Goal: Check status: Check status

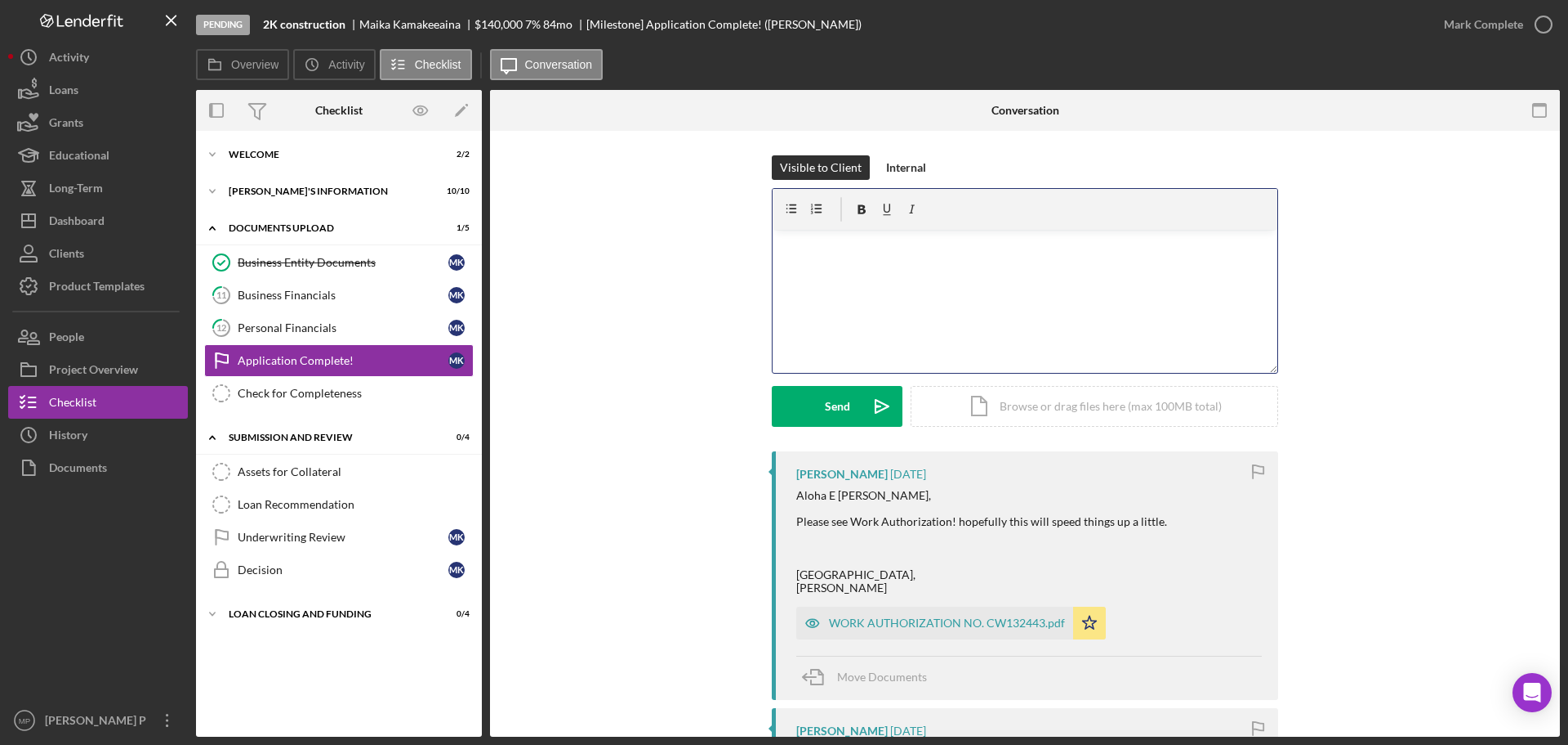
click at [977, 256] on div "v Color teal Color pink Remove color Add row above Add row below Add column bef…" at bounding box center [1025, 301] width 505 height 143
drag, startPoint x: 1404, startPoint y: 511, endPoint x: 1391, endPoint y: 512, distance: 13.0
drag, startPoint x: 1478, startPoint y: 421, endPoint x: 1446, endPoint y: 420, distance: 32.0
click at [1478, 421] on div "Visible to Client Internal v Color teal Color pink Remove color Add row above A…" at bounding box center [1025, 303] width 1021 height 296
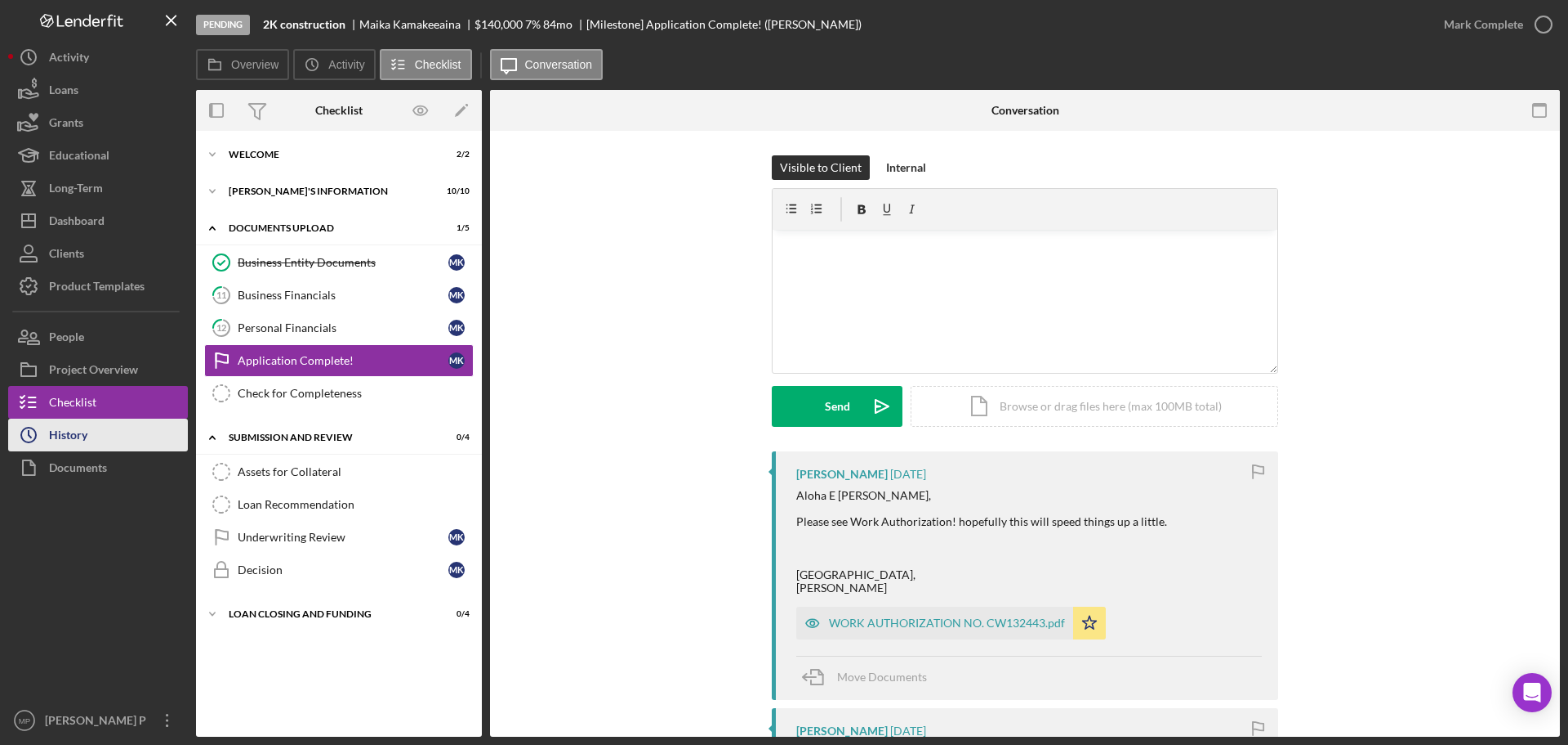
click at [89, 432] on button "Icon/History History" at bounding box center [98, 435] width 180 height 32
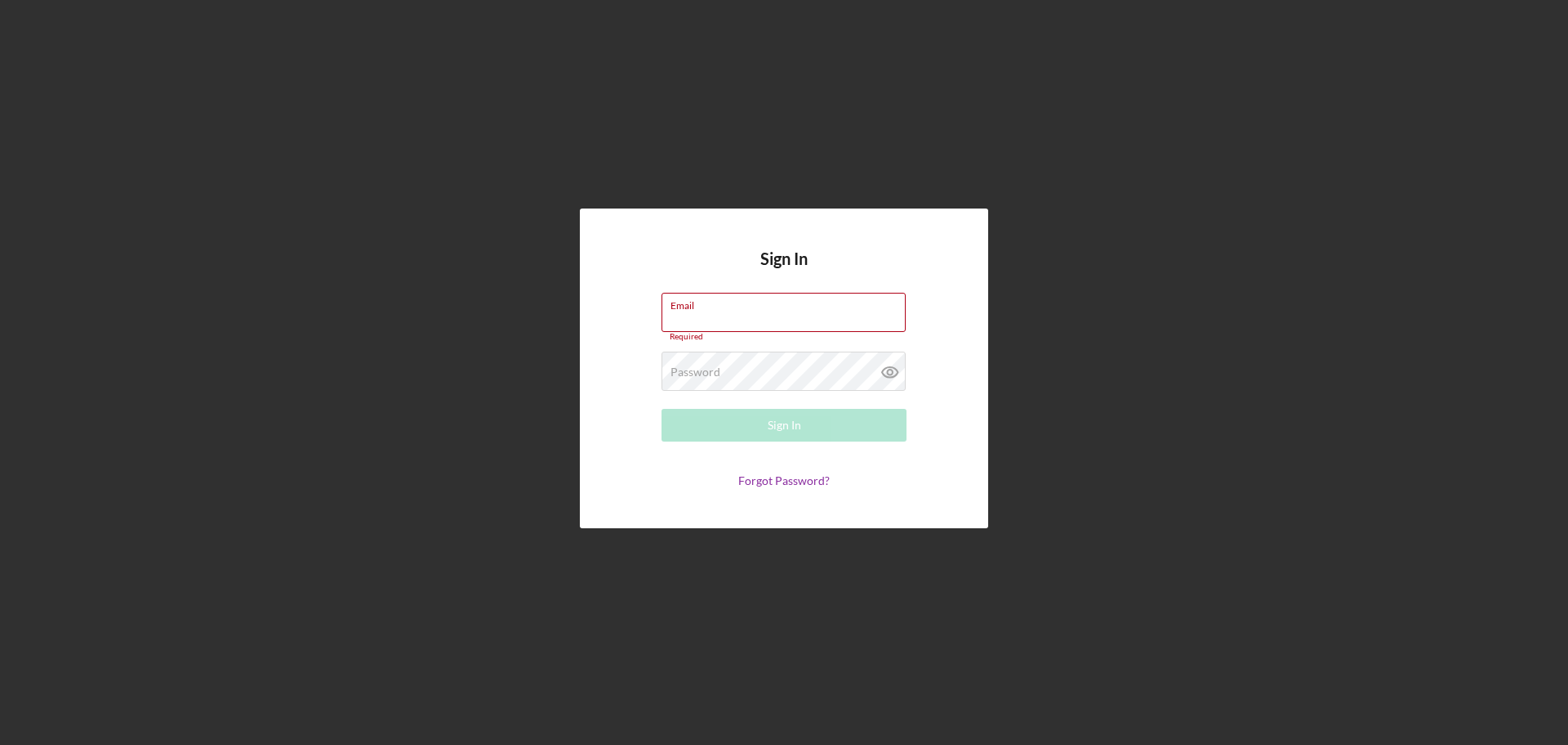
type input "[PERSON_NAME][EMAIL_ADDRESS][DOMAIN_NAME]"
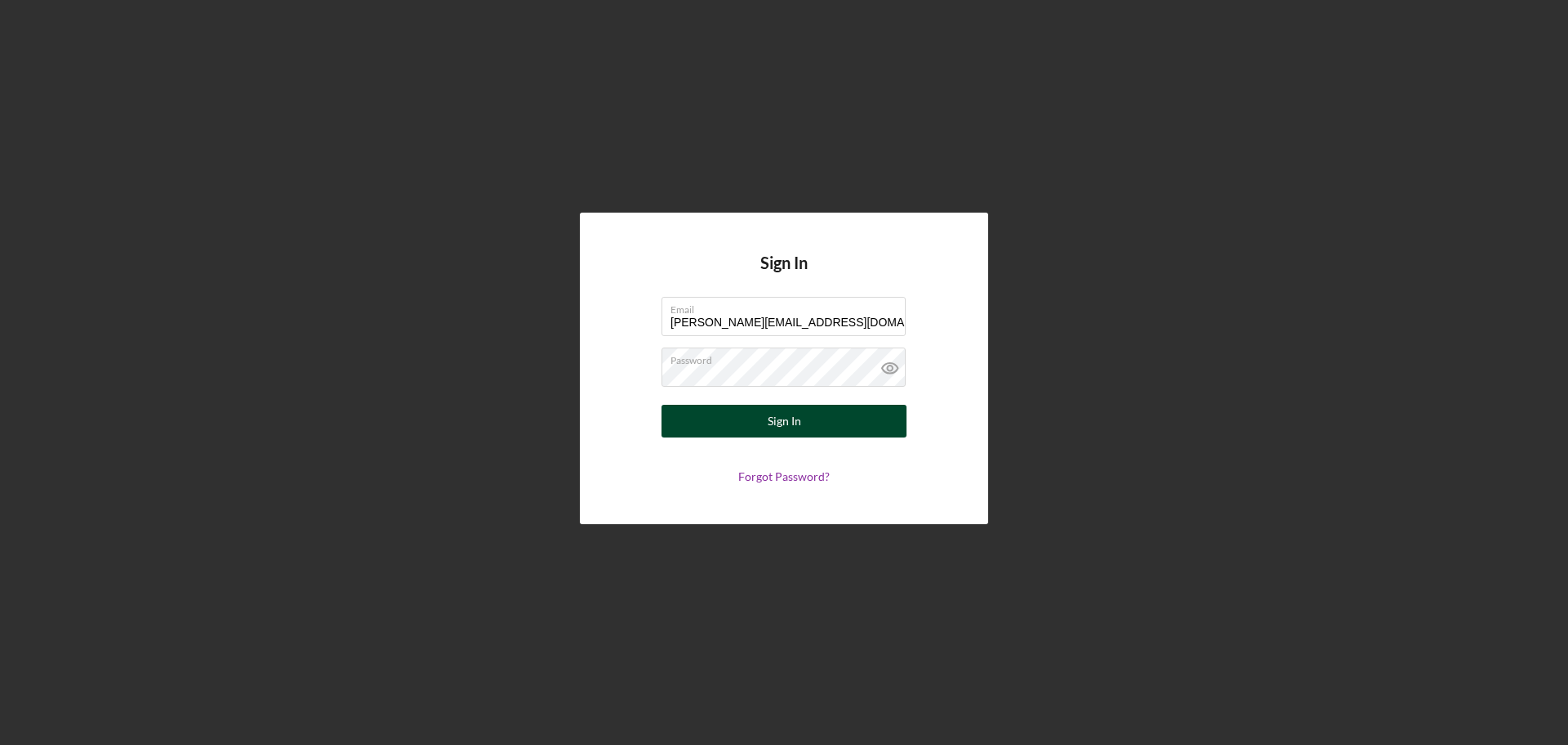
click at [793, 419] on div "Sign In" at bounding box center [784, 420] width 33 height 32
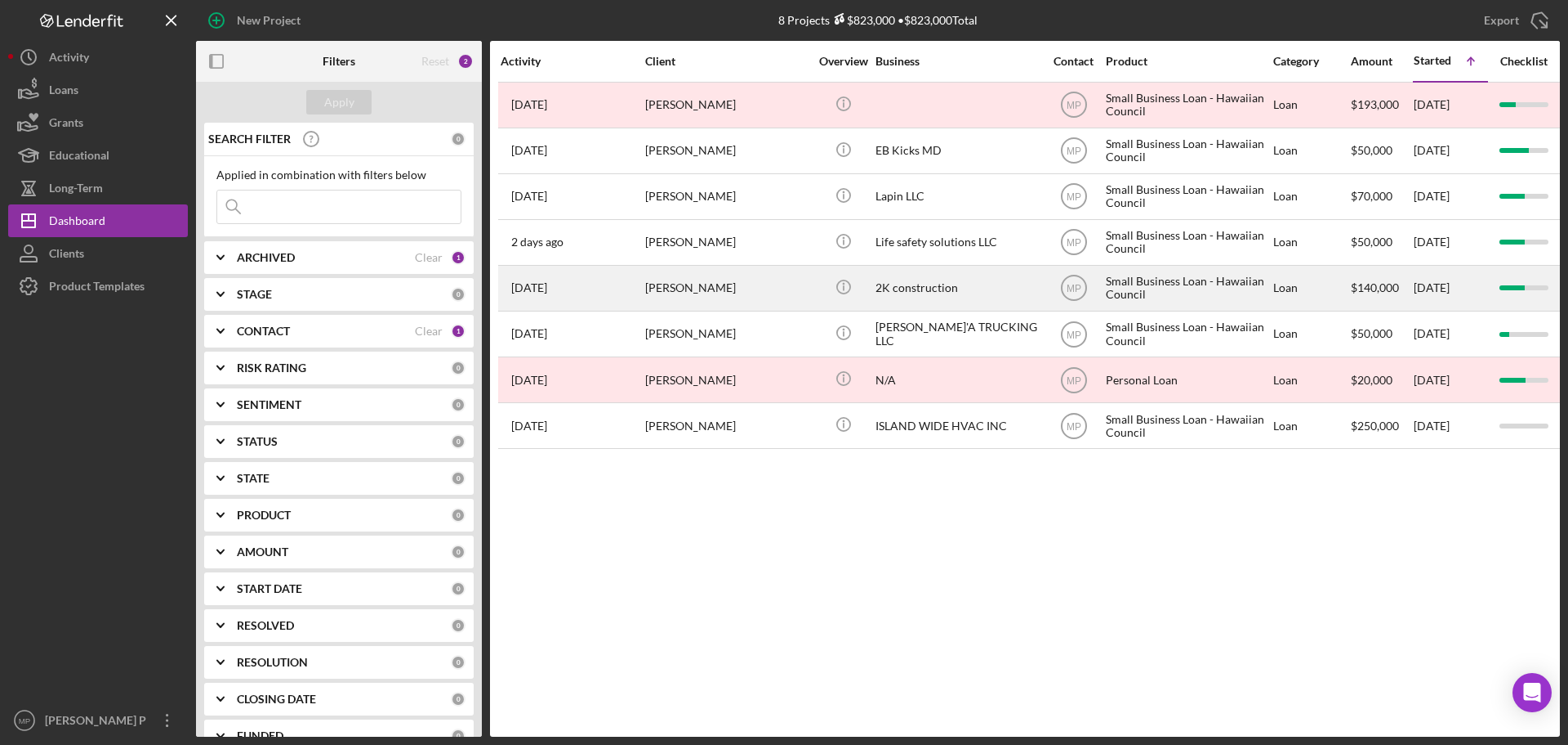
click at [913, 292] on div "2K construction" at bounding box center [957, 288] width 163 height 43
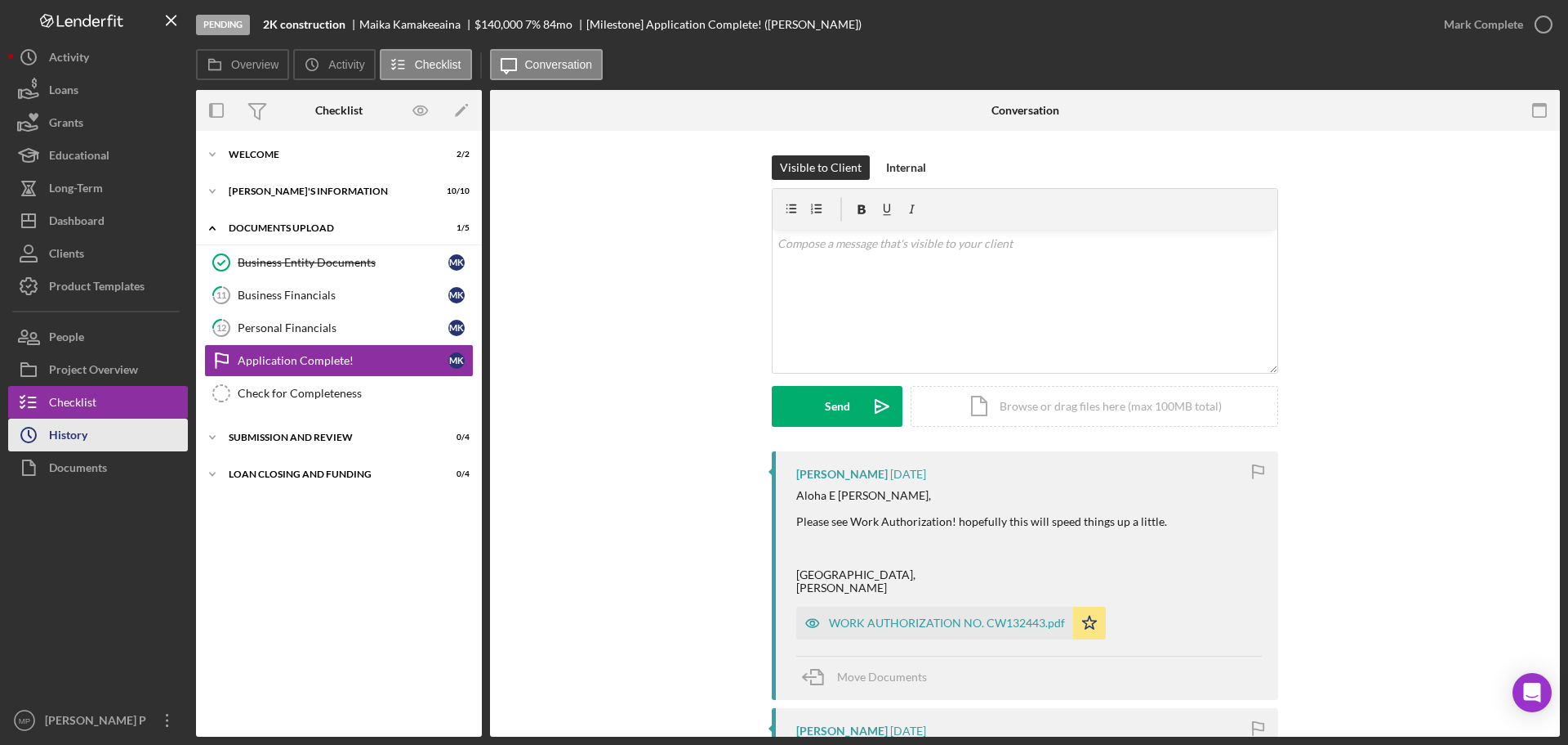
click at [87, 444] on div "History" at bounding box center [68, 437] width 38 height 37
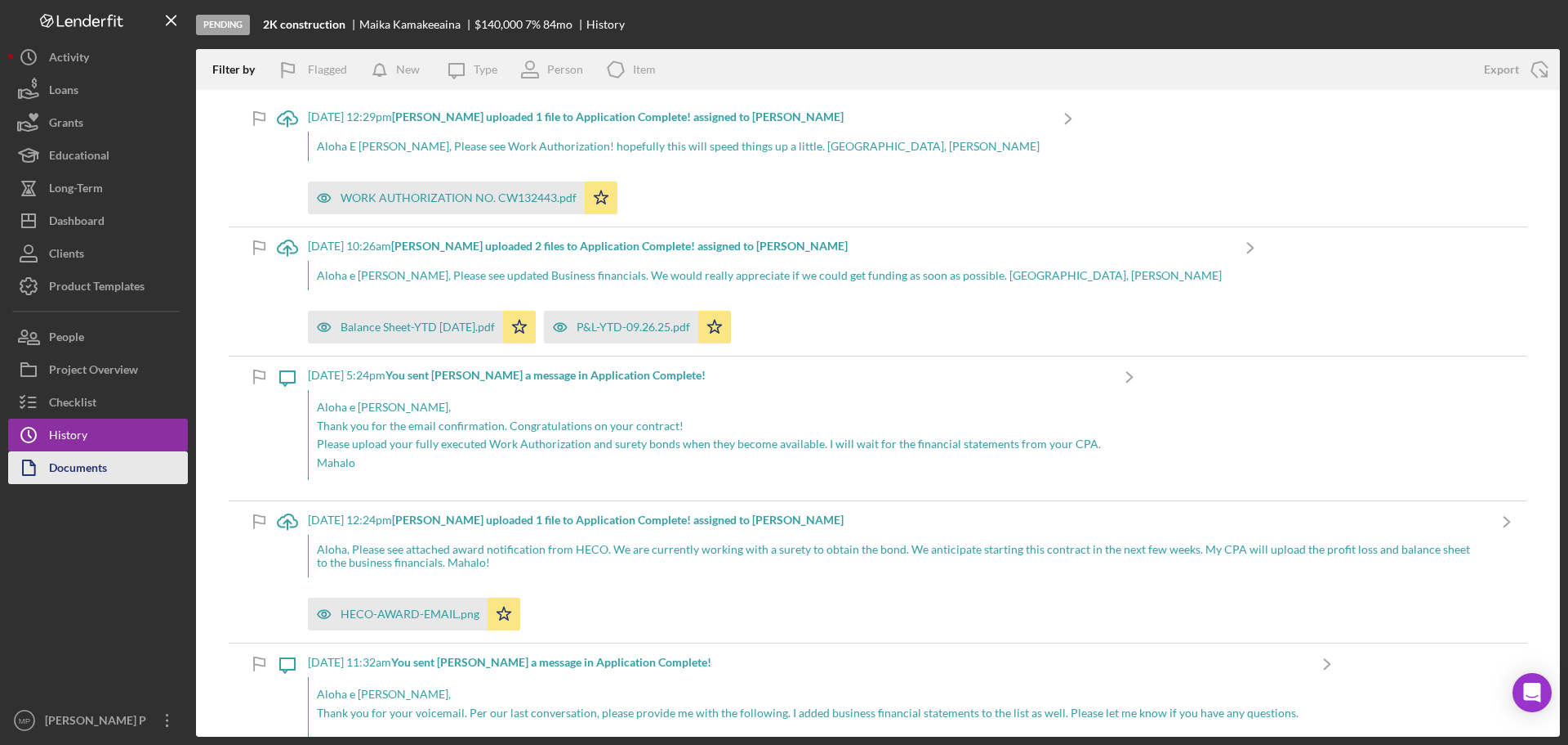
click at [88, 475] on div "Documents" at bounding box center [78, 469] width 58 height 37
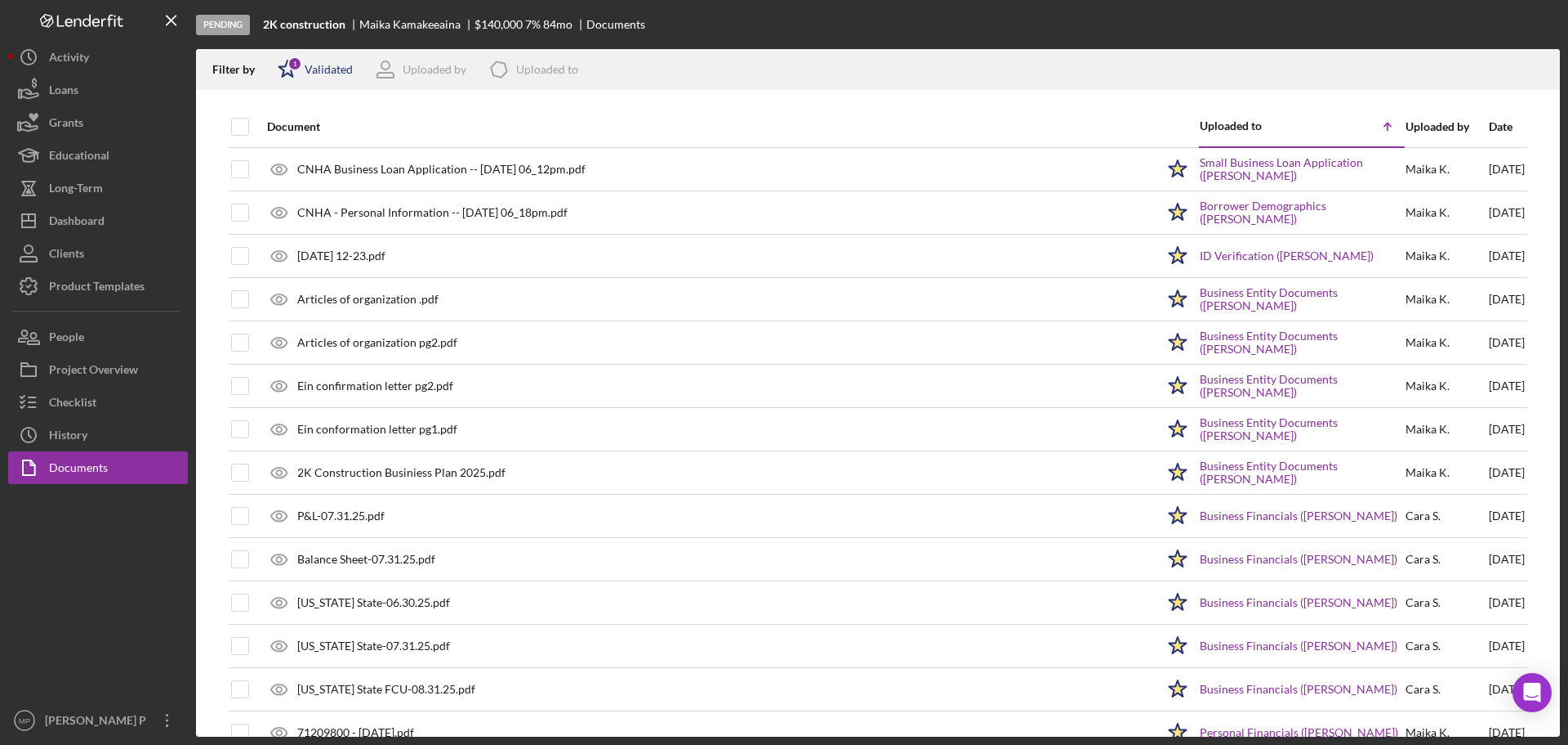
click at [307, 71] on icon "Icon/Star" at bounding box center [288, 70] width 41 height 41
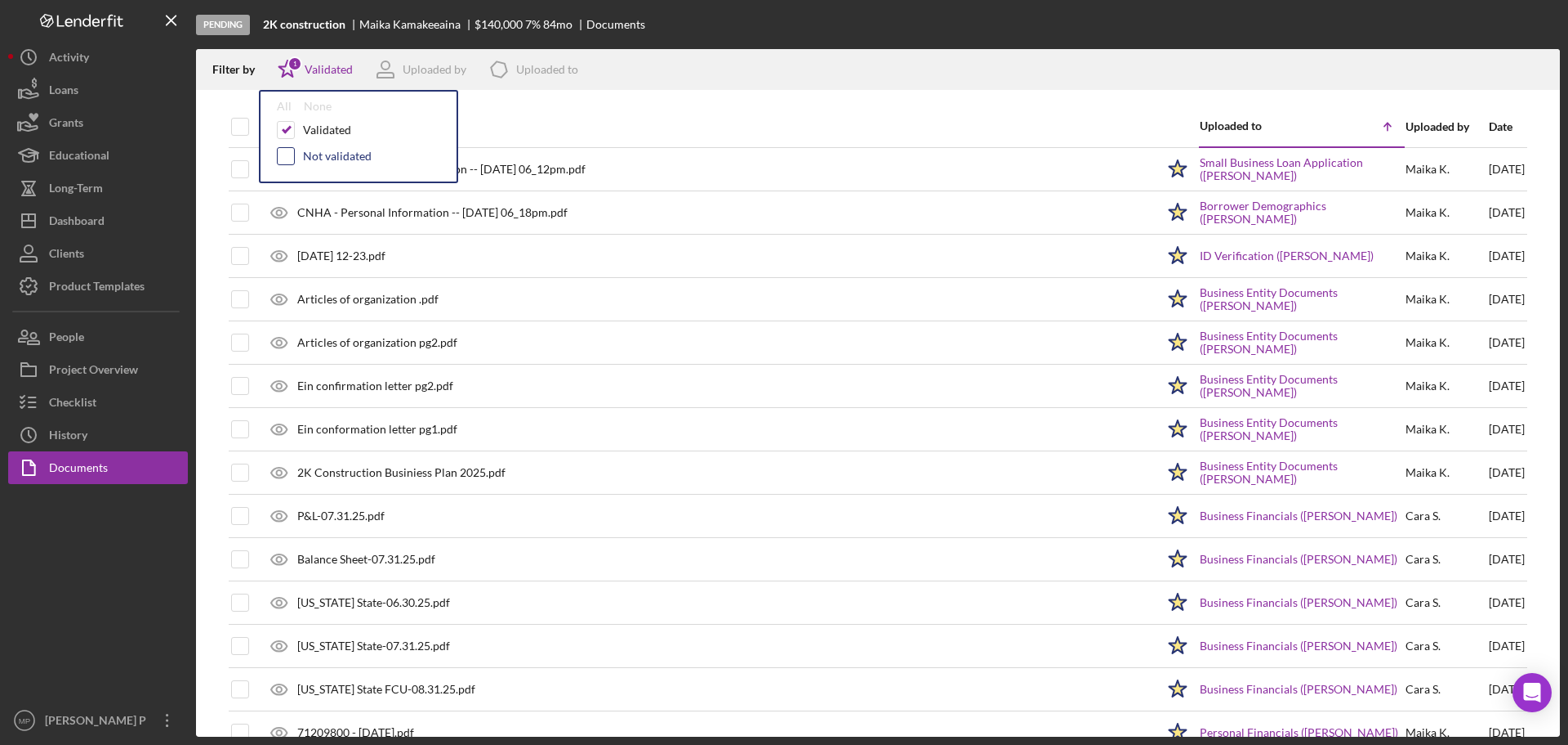
click at [285, 154] on input "checkbox" at bounding box center [285, 155] width 16 height 16
checkbox input "true"
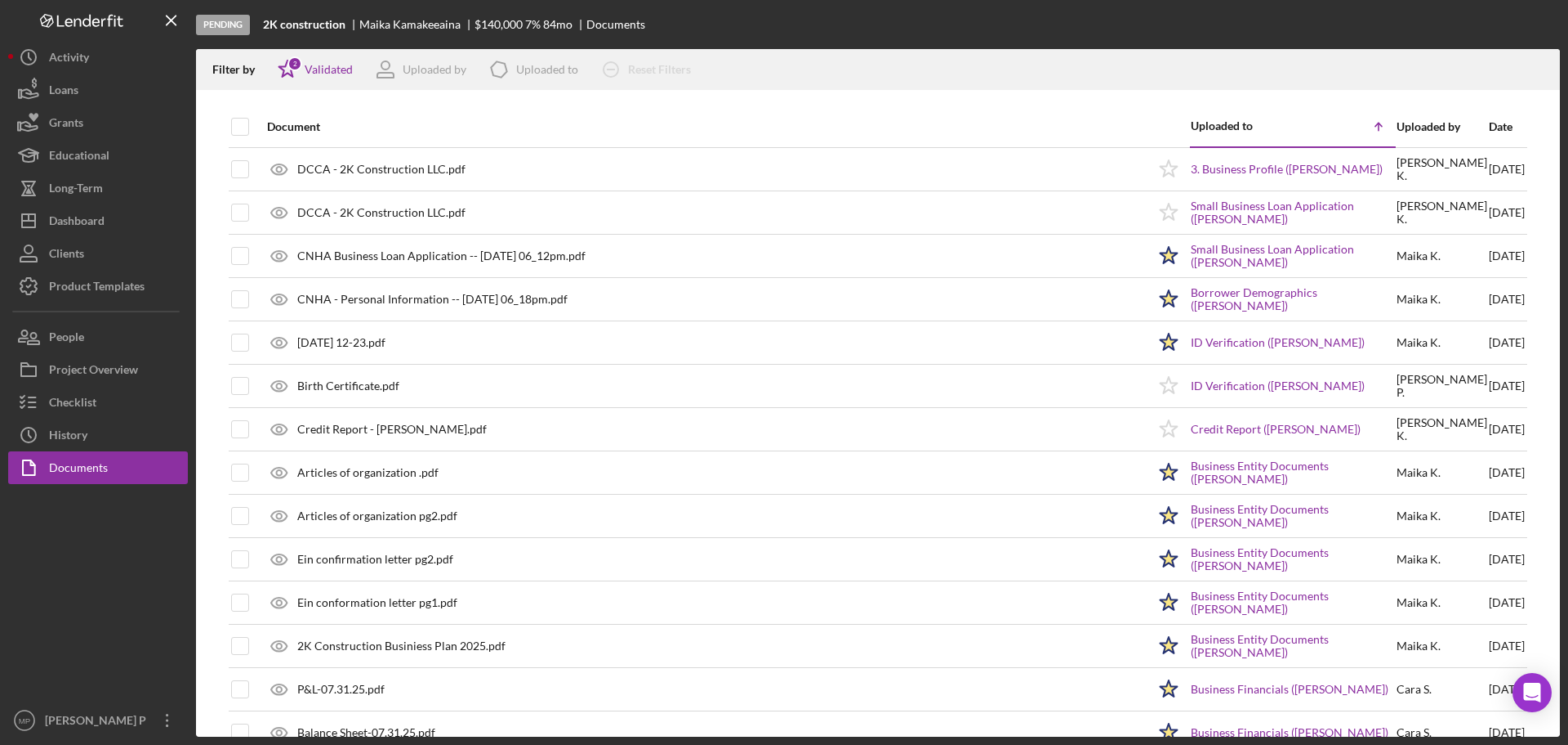
click at [683, 106] on th "Document" at bounding box center [703, 127] width 890 height 41
click at [81, 409] on div "Checklist" at bounding box center [73, 404] width 48 height 37
